Goal: Task Accomplishment & Management: Use online tool/utility

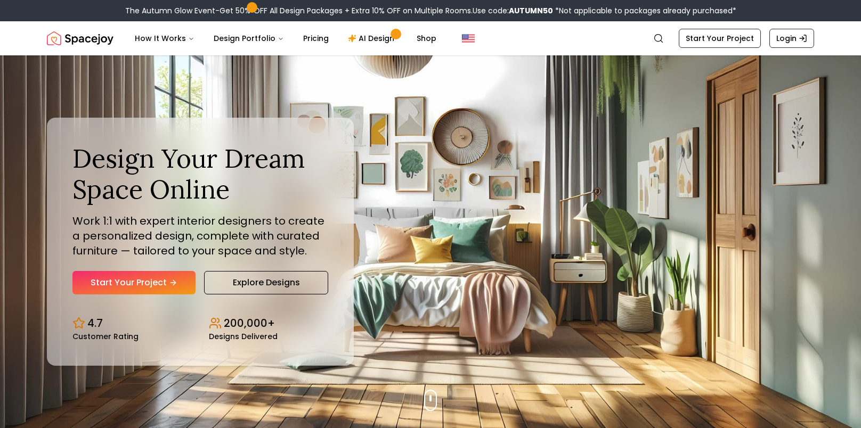
click at [362, 89] on div "Design Your Dream Space Online Work 1:1 with expert interior designers to creat…" at bounding box center [430, 241] width 818 height 373
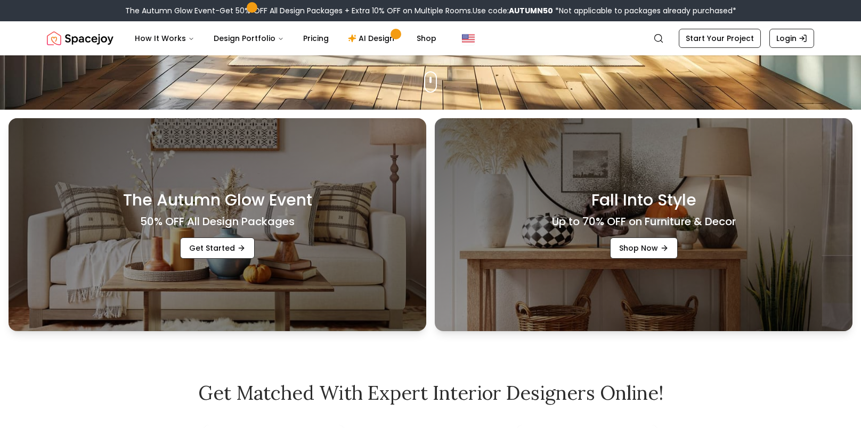
scroll to position [320, 0]
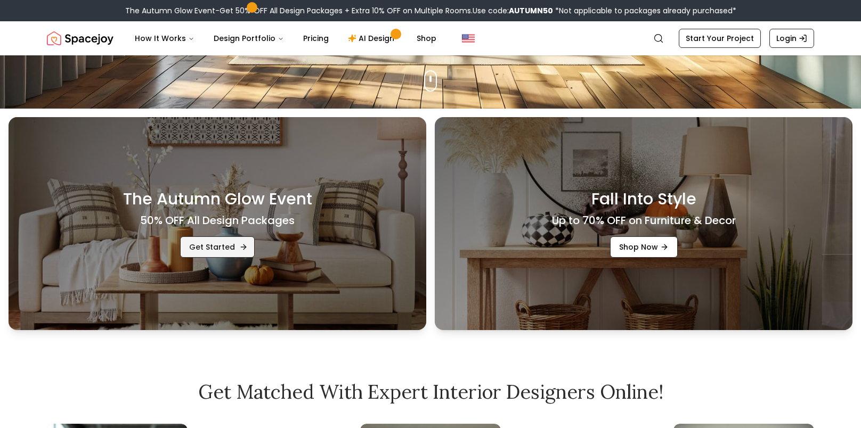
click at [222, 246] on link "Get Started" at bounding box center [217, 246] width 75 height 21
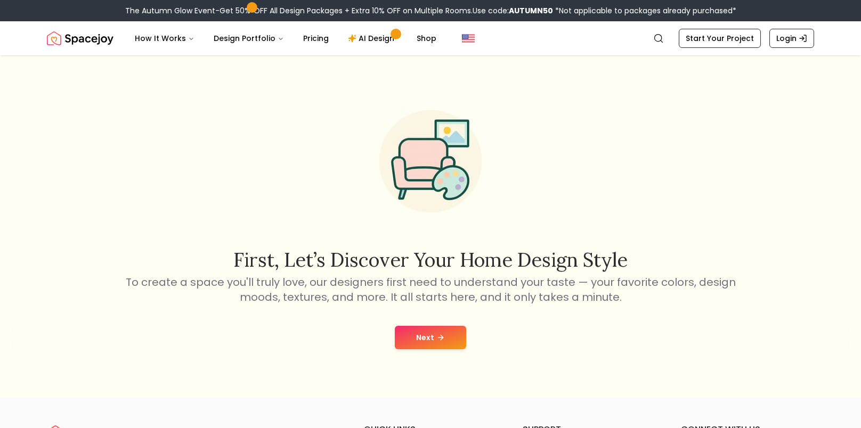
click at [433, 334] on button "Next" at bounding box center [430, 337] width 71 height 23
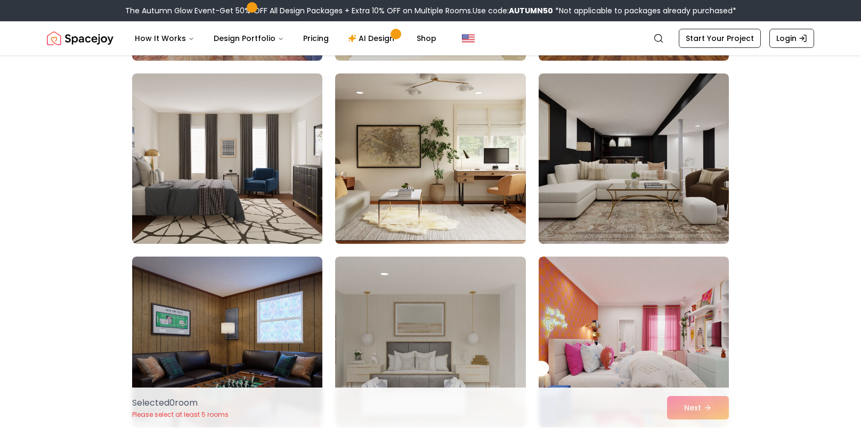
scroll to position [5326, 0]
